Goal: Transaction & Acquisition: Subscribe to service/newsletter

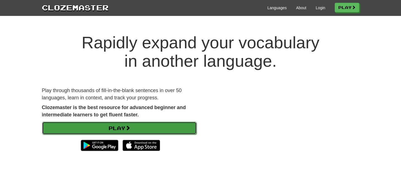
click at [144, 128] on link "Play" at bounding box center [119, 128] width 155 height 13
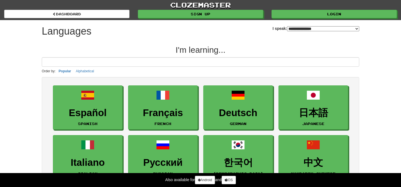
select select "*******"
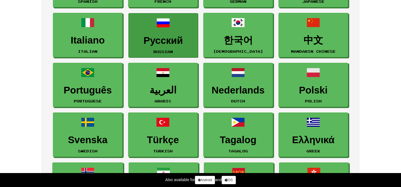
scroll to position [125, 0]
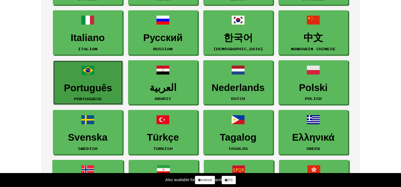
click at [106, 94] on link "Português Portuguese" at bounding box center [88, 82] width 70 height 44
